Goal: Answer question/provide support

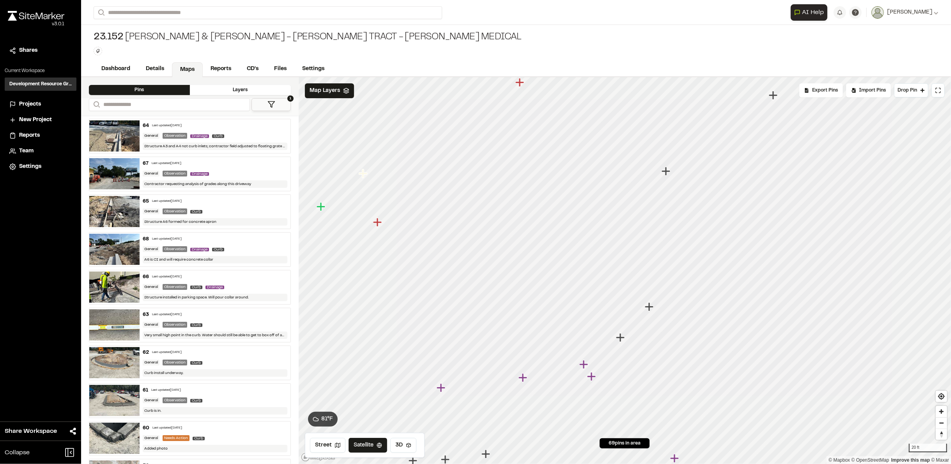
click at [583, 366] on icon "Map marker" at bounding box center [584, 365] width 10 height 10
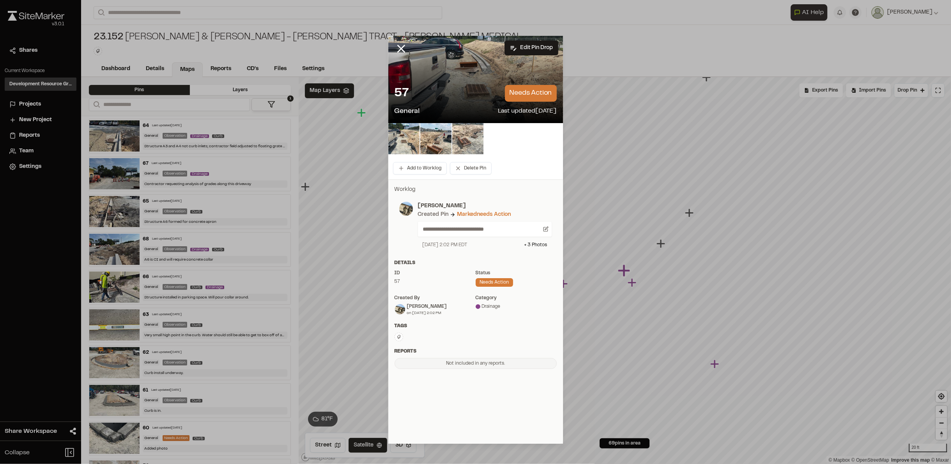
click at [466, 133] on img at bounding box center [467, 138] width 31 height 31
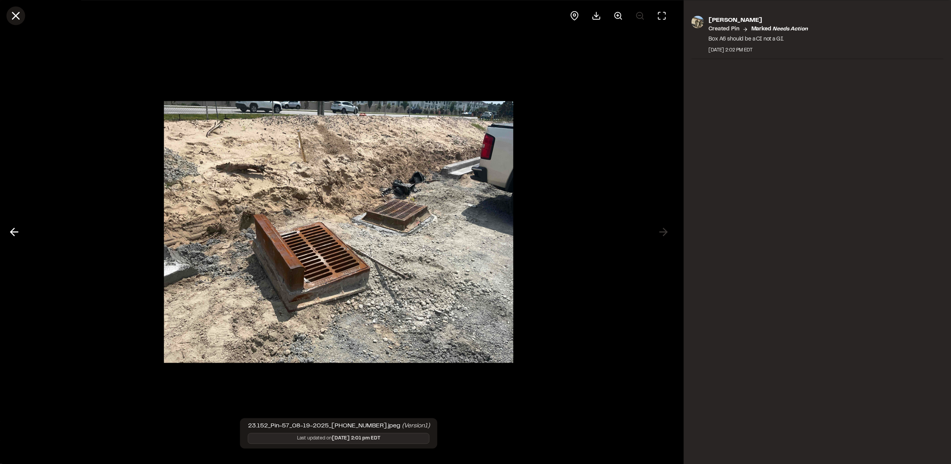
click at [21, 16] on icon at bounding box center [15, 15] width 13 height 13
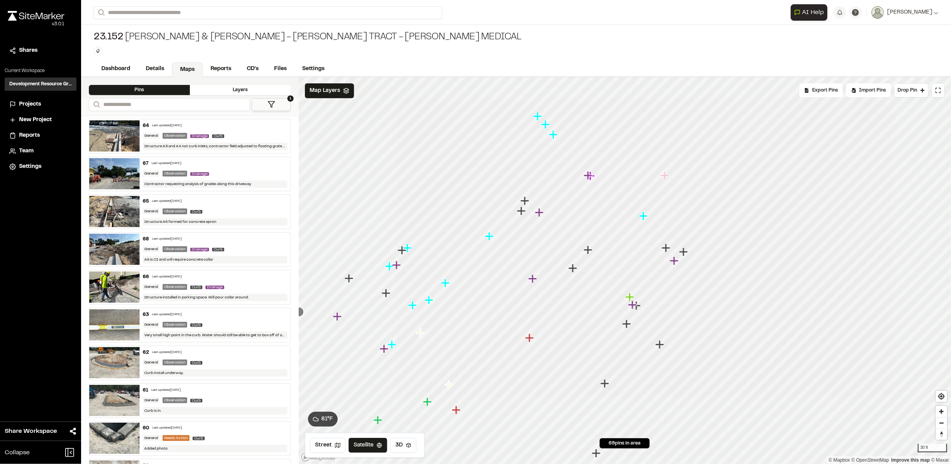
click at [397, 264] on icon "Map marker" at bounding box center [396, 265] width 9 height 9
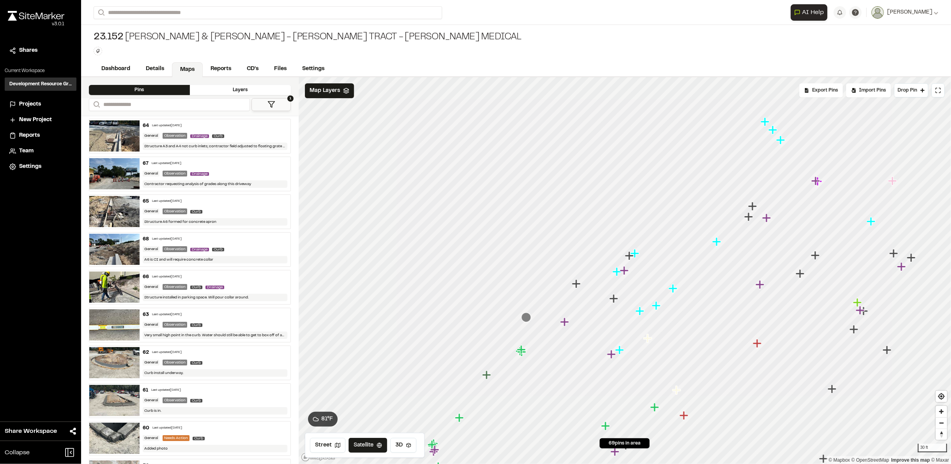
click at [629, 256] on icon "Map marker" at bounding box center [629, 256] width 9 height 9
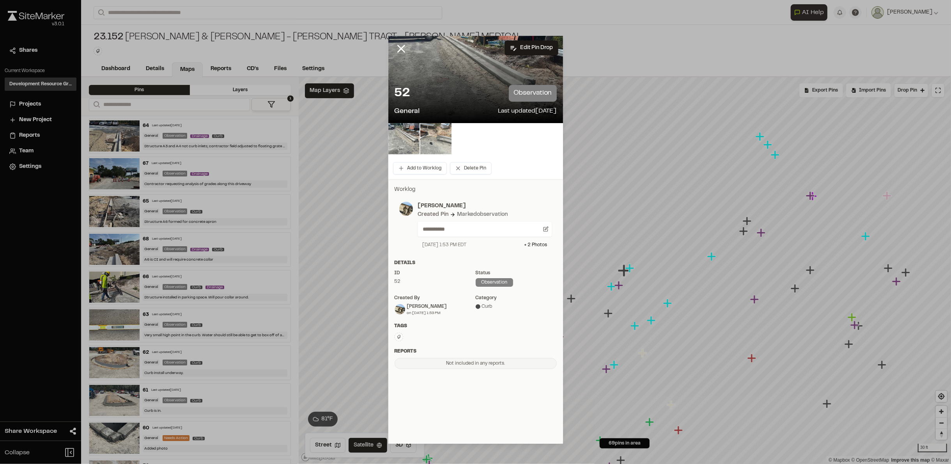
click at [445, 151] on img at bounding box center [435, 138] width 31 height 31
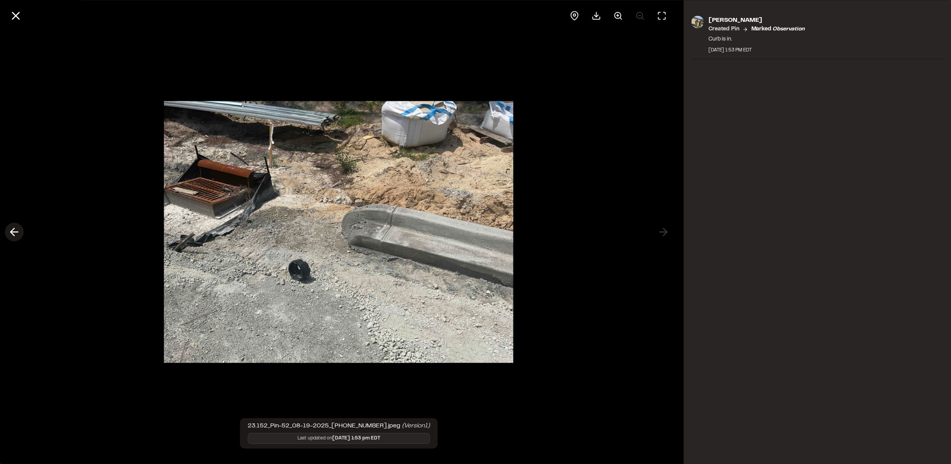
click at [14, 235] on icon at bounding box center [14, 232] width 12 height 13
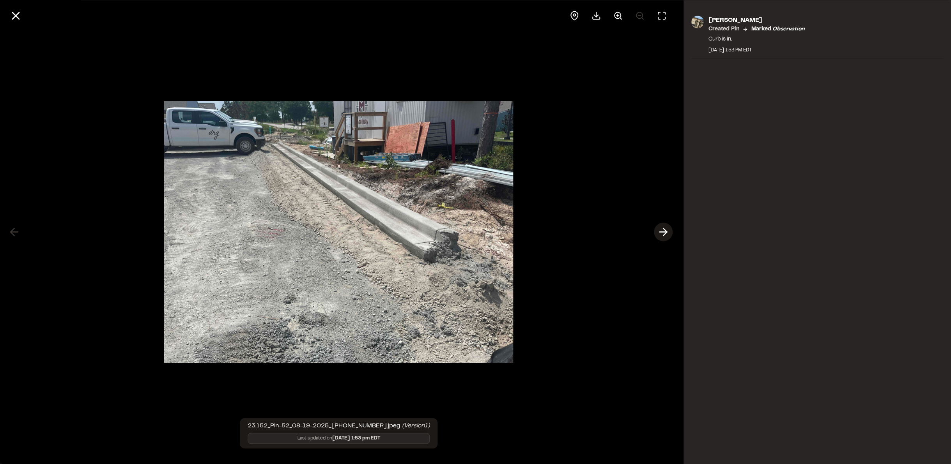
click at [663, 231] on icon at bounding box center [663, 232] width 12 height 13
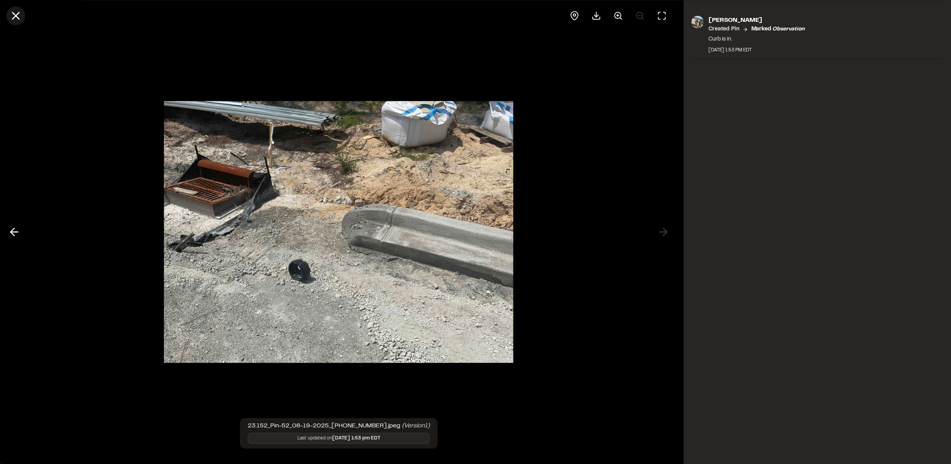
click at [15, 16] on line at bounding box center [15, 15] width 7 height 7
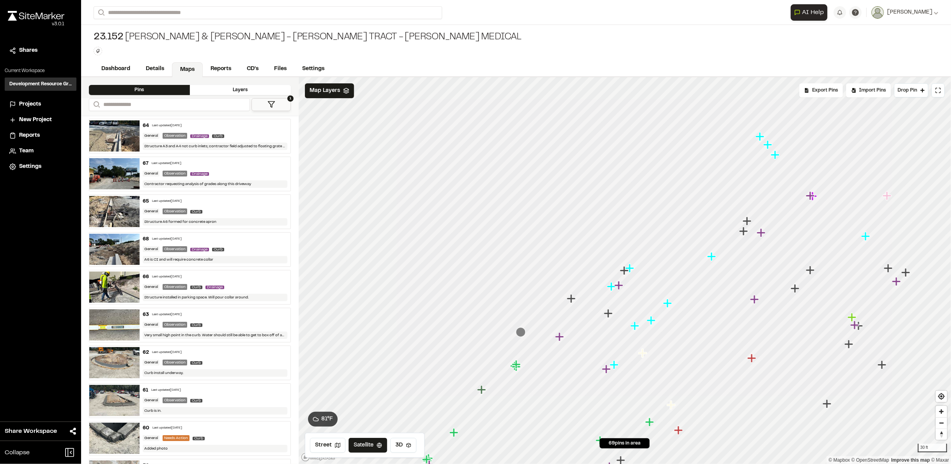
click at [763, 235] on icon "Map marker" at bounding box center [762, 233] width 10 height 10
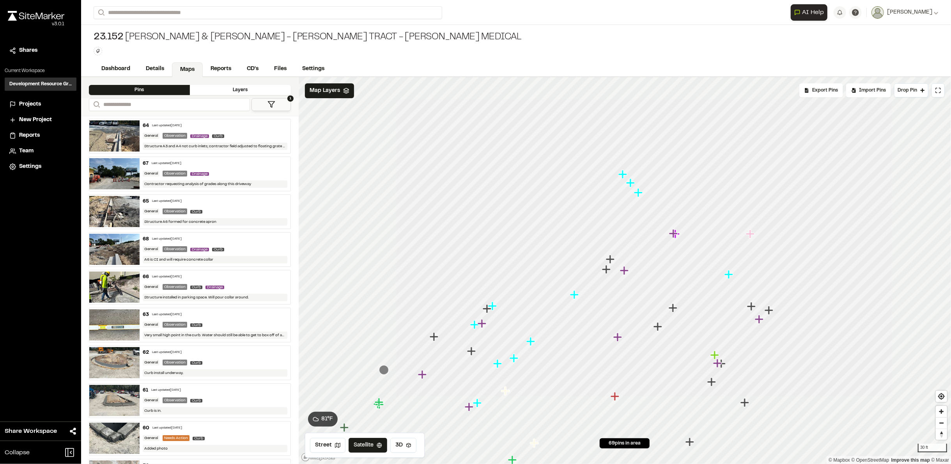
click at [611, 259] on icon "Map marker" at bounding box center [610, 259] width 9 height 9
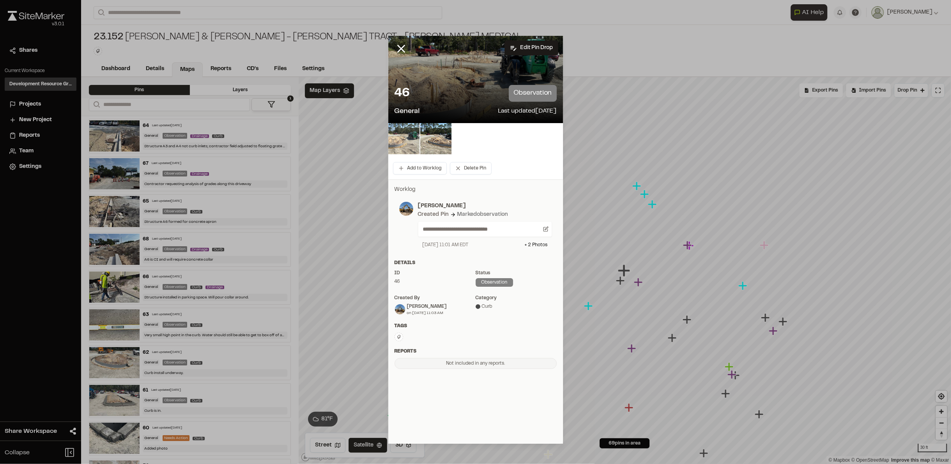
click at [411, 145] on img at bounding box center [403, 138] width 31 height 31
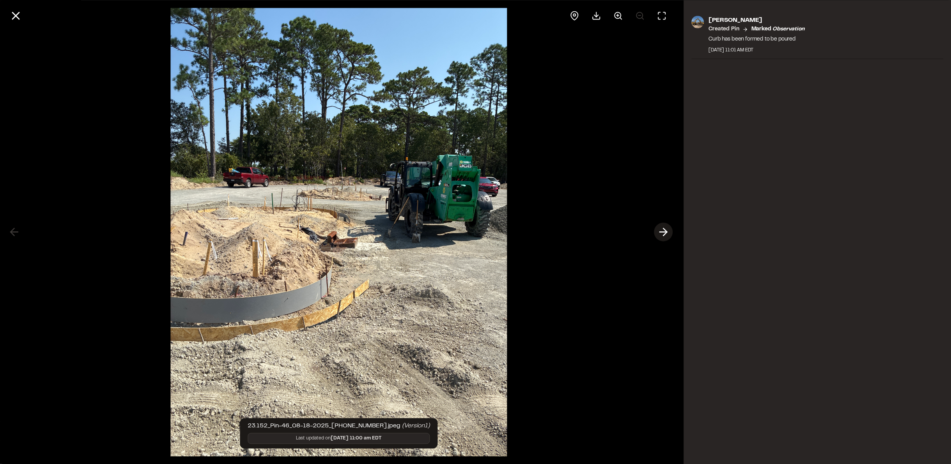
click at [668, 239] on icon at bounding box center [663, 232] width 12 height 13
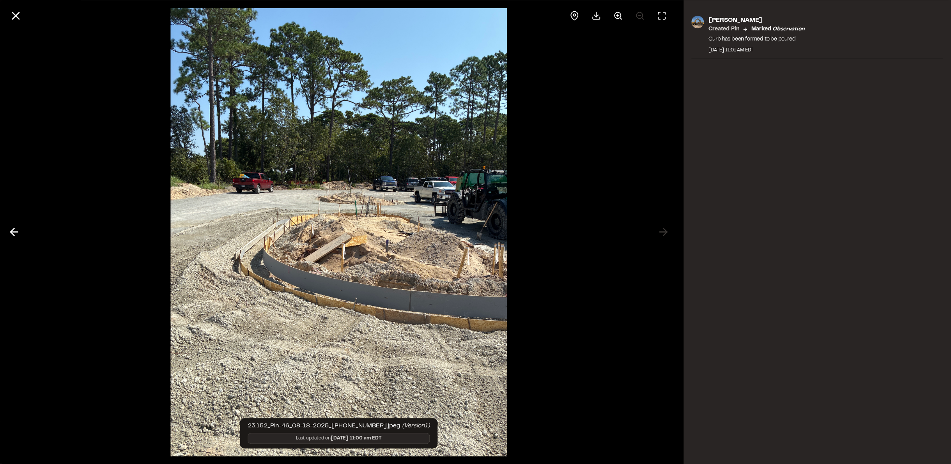
drag, startPoint x: 18, startPoint y: 15, endPoint x: 19, endPoint y: 23, distance: 7.7
click at [16, 15] on icon at bounding box center [15, 15] width 13 height 13
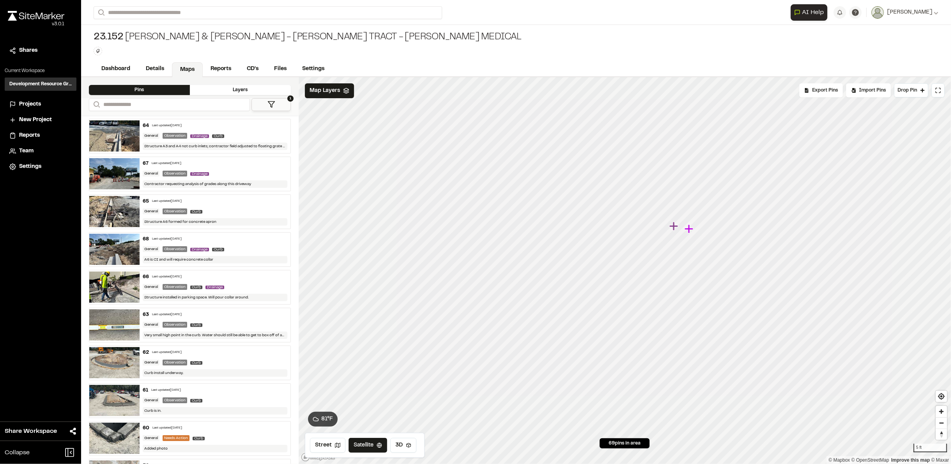
click at [672, 228] on icon "Map marker" at bounding box center [675, 226] width 10 height 10
click at [638, 271] on icon "Map marker" at bounding box center [639, 273] width 9 height 9
click at [640, 272] on icon "Map marker" at bounding box center [638, 273] width 9 height 9
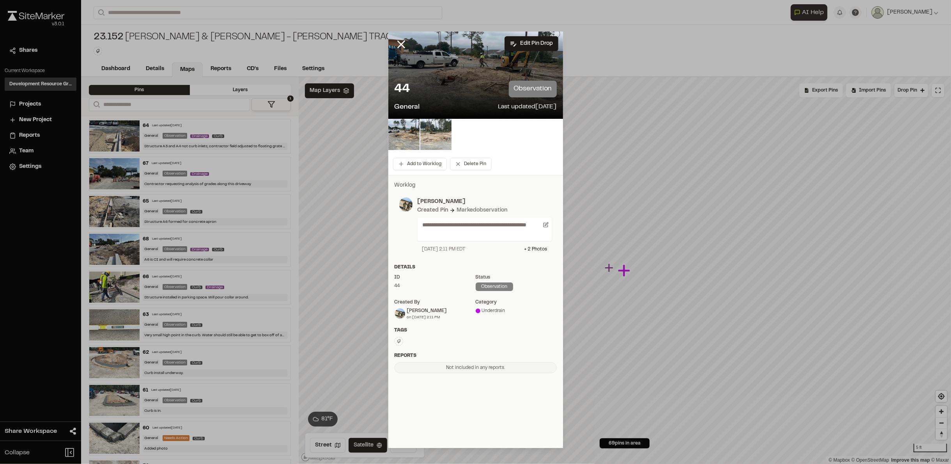
click at [447, 136] on img at bounding box center [435, 134] width 31 height 31
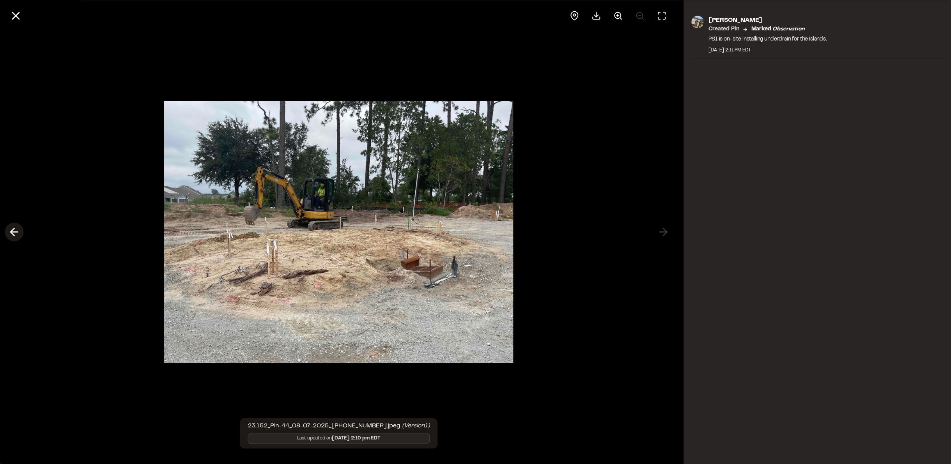
click at [14, 234] on icon at bounding box center [14, 232] width 12 height 13
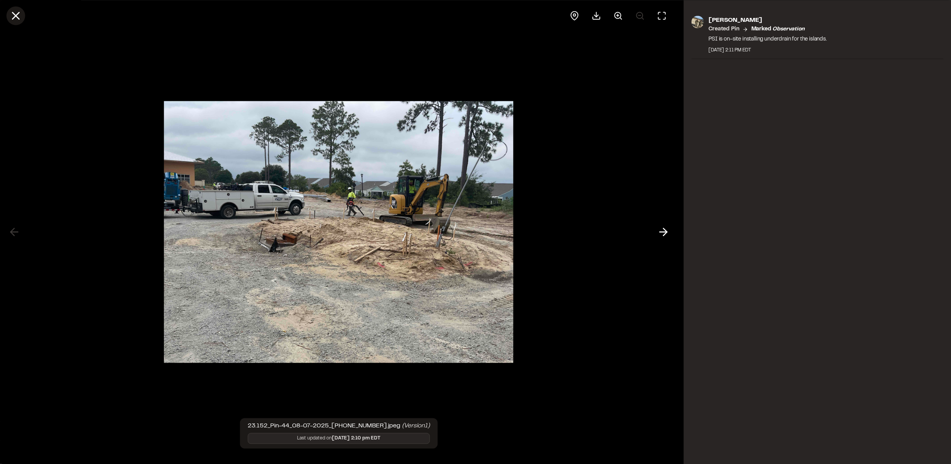
click at [14, 16] on line at bounding box center [15, 15] width 7 height 7
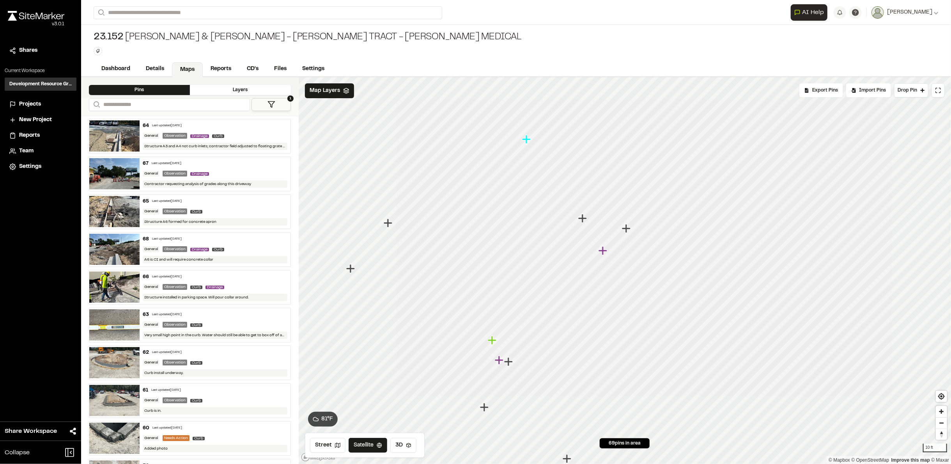
click at [172, 181] on div "Contractor requesting analysis of grades along this driveway" at bounding box center [215, 184] width 145 height 7
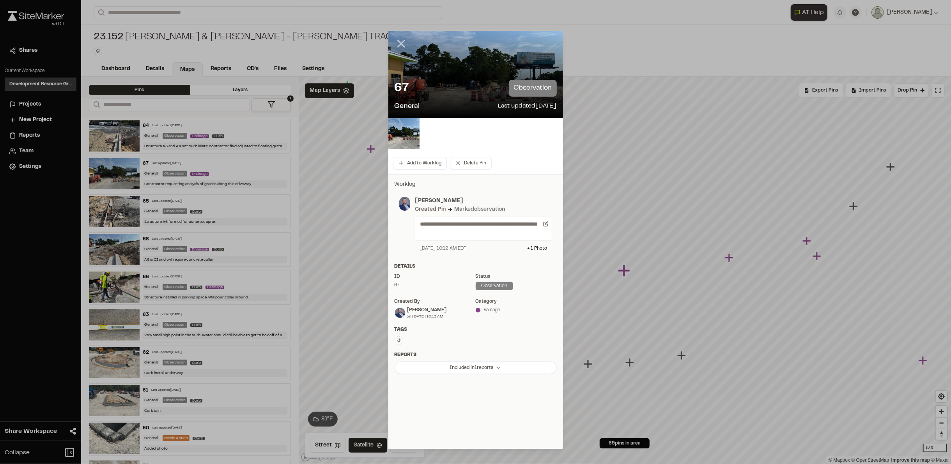
click at [396, 38] on icon at bounding box center [401, 43] width 13 height 13
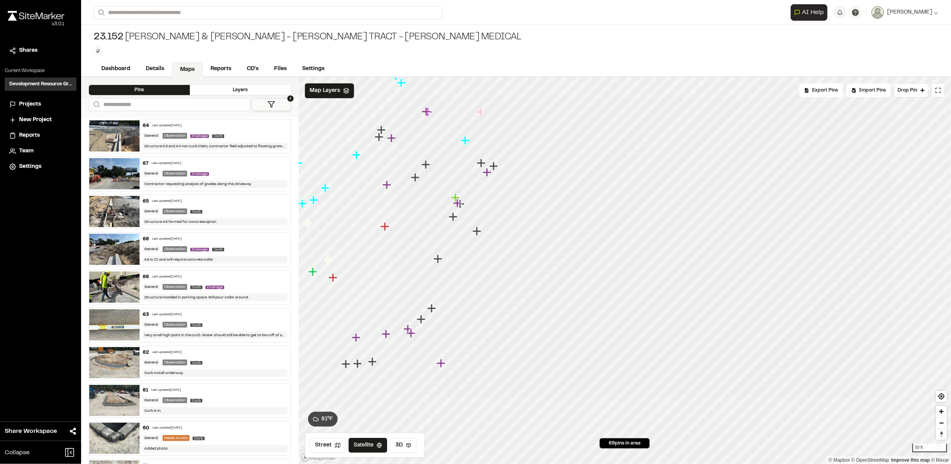
click at [374, 363] on icon "Map marker" at bounding box center [373, 362] width 10 height 10
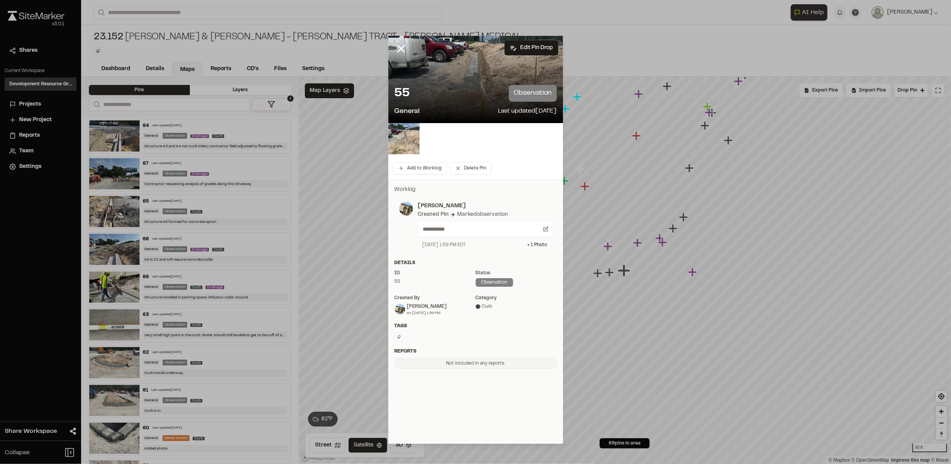
click at [406, 40] on div at bounding box center [406, 54] width 37 height 37
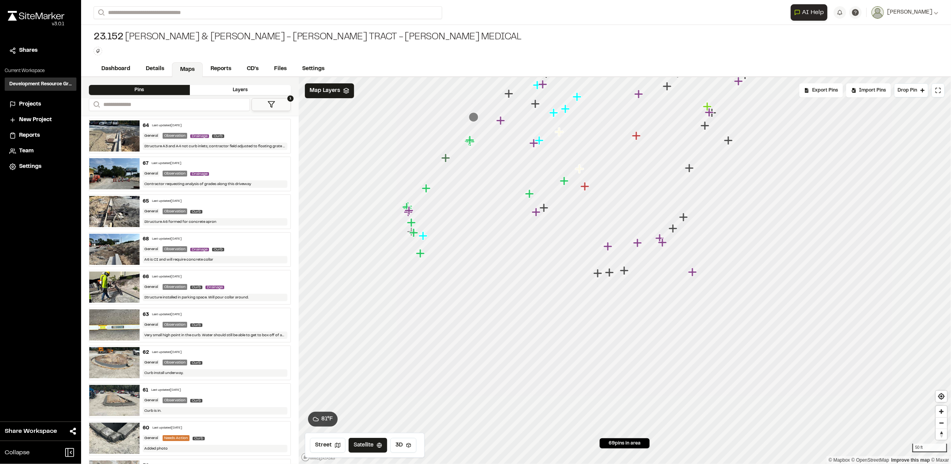
click at [400, 49] on div "23.152 [PERSON_NAME] & [PERSON_NAME] - [PERSON_NAME] Tract - [PERSON_NAME] Medi…" at bounding box center [516, 43] width 870 height 37
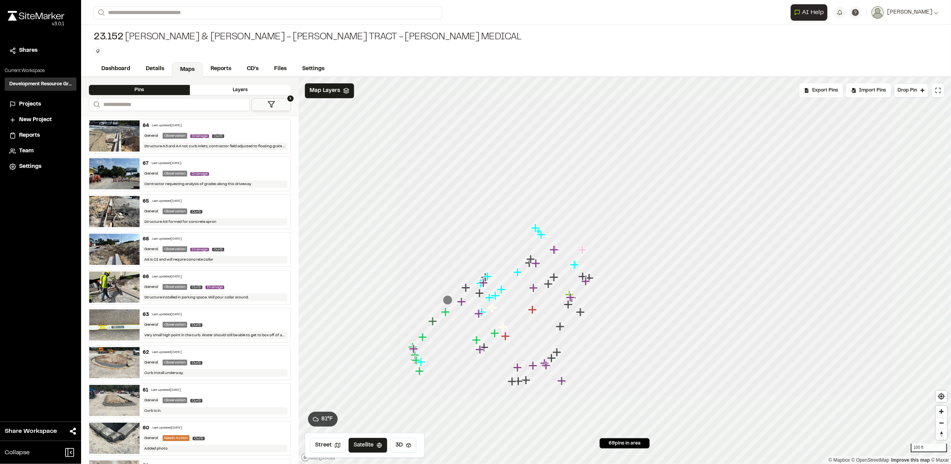
drag, startPoint x: 454, startPoint y: 294, endPoint x: 441, endPoint y: 314, distance: 23.0
click at [441, 314] on icon "Map marker" at bounding box center [446, 312] width 10 height 10
